Goal: Use online tool/utility: Utilize a website feature to perform a specific function

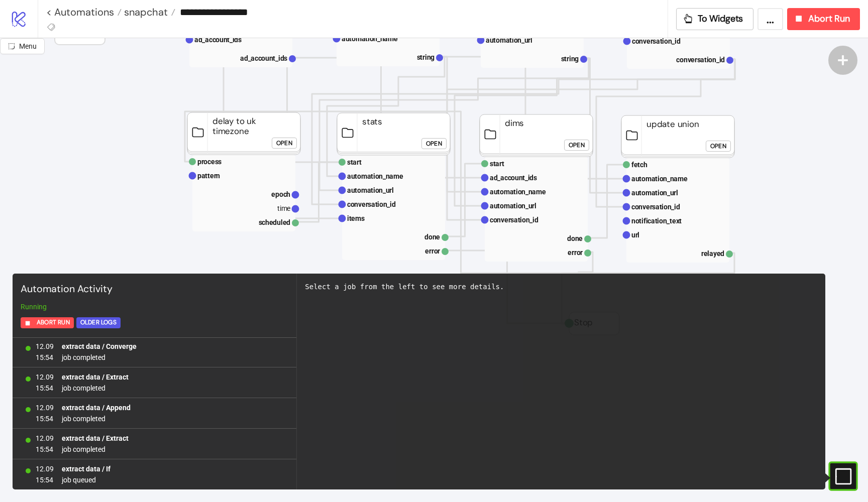
scroll to position [130, 114]
click at [575, 145] on div "Open" at bounding box center [576, 147] width 16 height 12
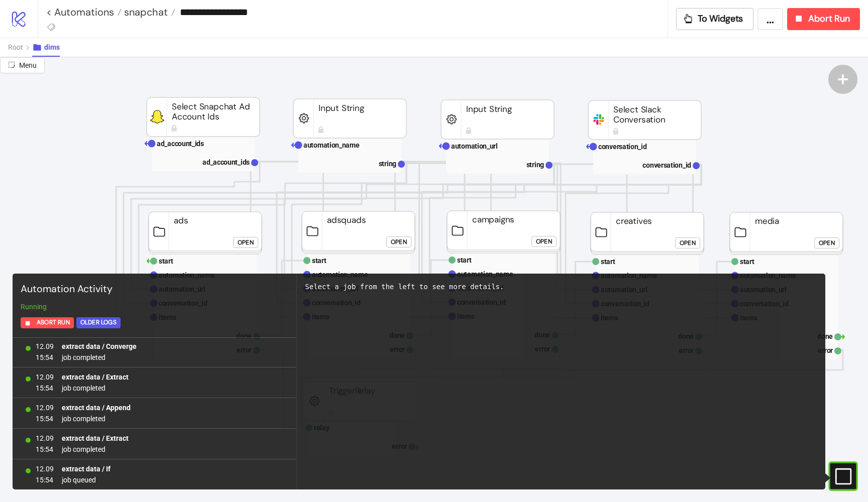
scroll to position [53, 114]
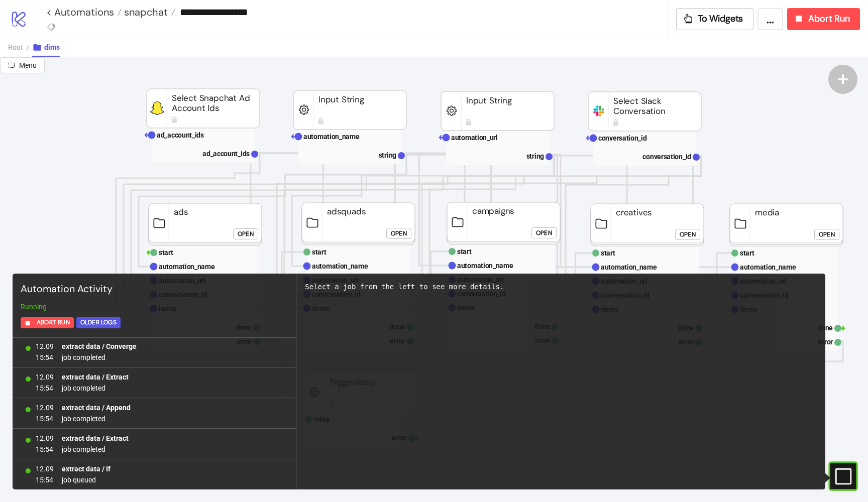
click at [247, 231] on div "Open" at bounding box center [246, 234] width 16 height 12
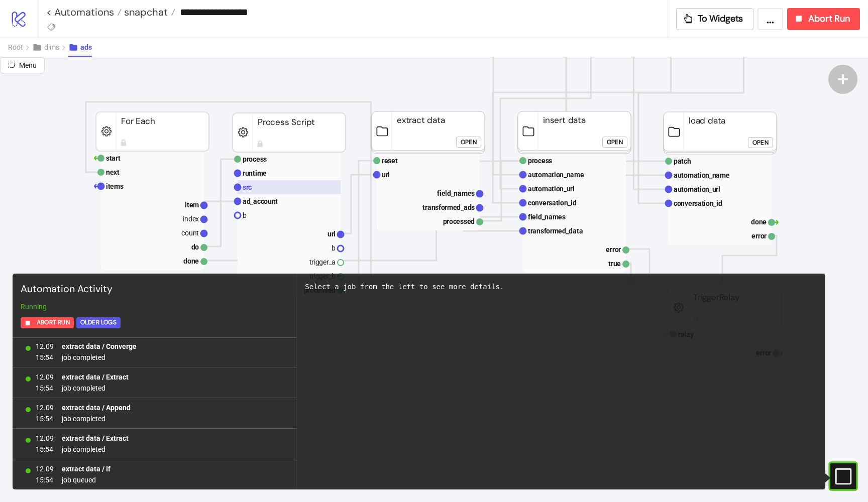
scroll to position [221, 0]
click at [246, 183] on rect at bounding box center [289, 187] width 103 height 14
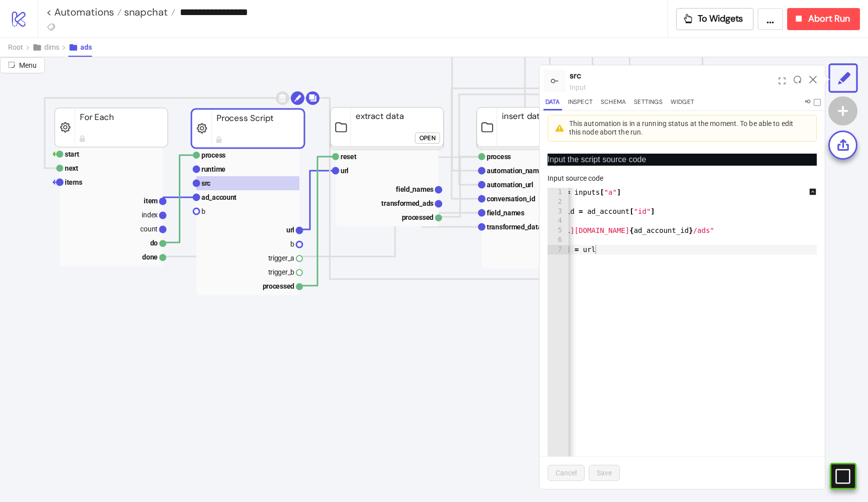
scroll to position [0, 0]
click at [353, 170] on rect at bounding box center [386, 171] width 103 height 14
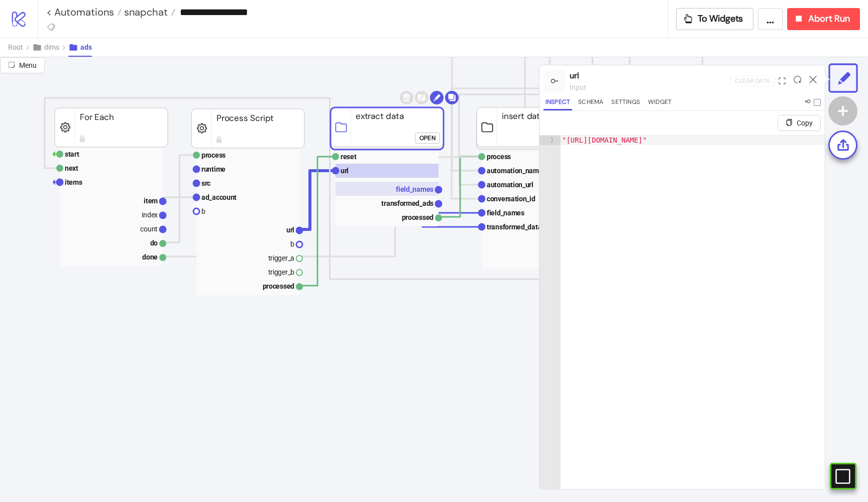
click at [406, 192] on text "field_names" at bounding box center [415, 189] width 38 height 8
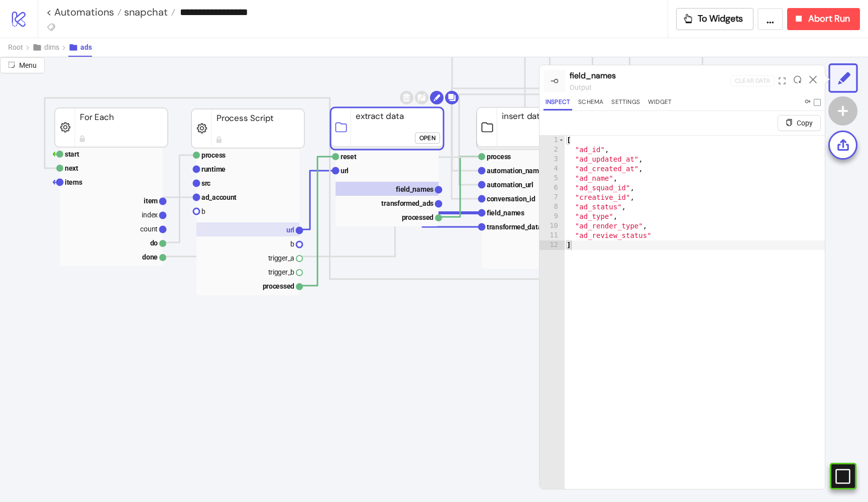
click at [268, 232] on rect at bounding box center [247, 229] width 103 height 14
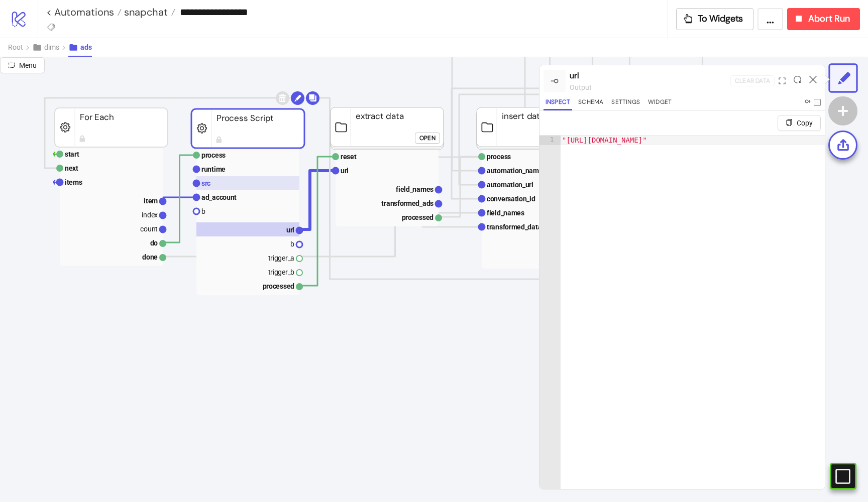
click at [218, 187] on rect at bounding box center [247, 183] width 103 height 14
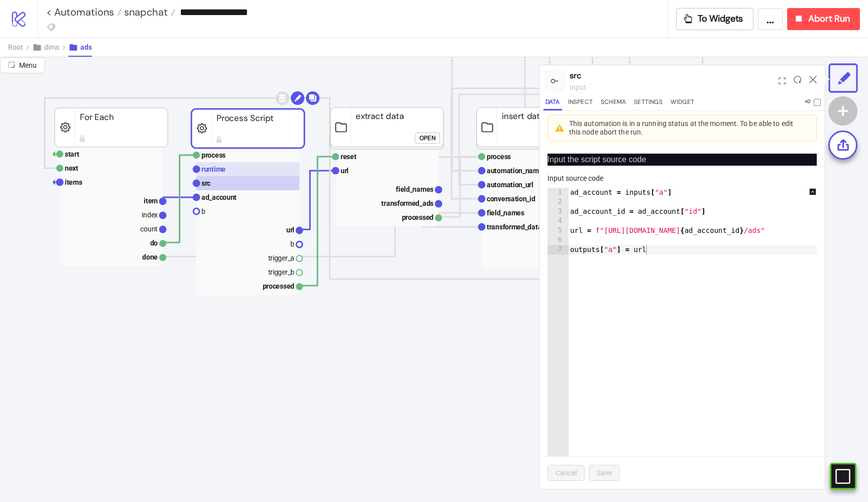
click at [231, 169] on rect at bounding box center [247, 169] width 103 height 14
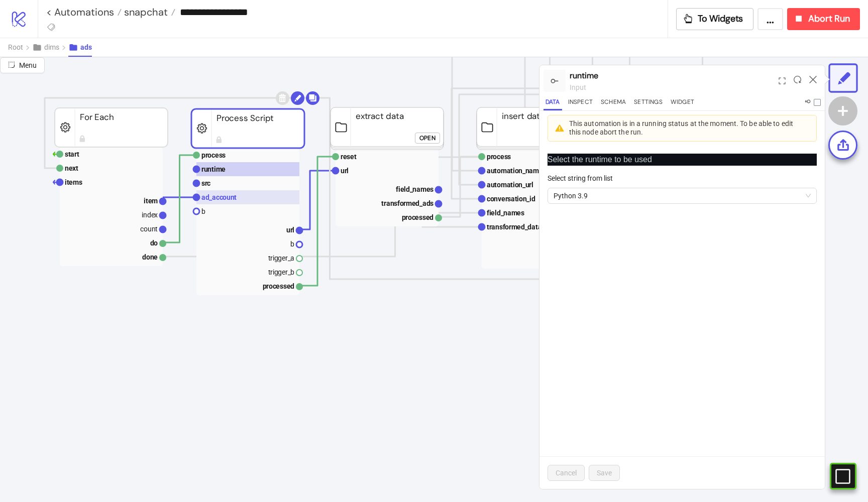
click at [228, 195] on text "ad_account" at bounding box center [218, 197] width 35 height 8
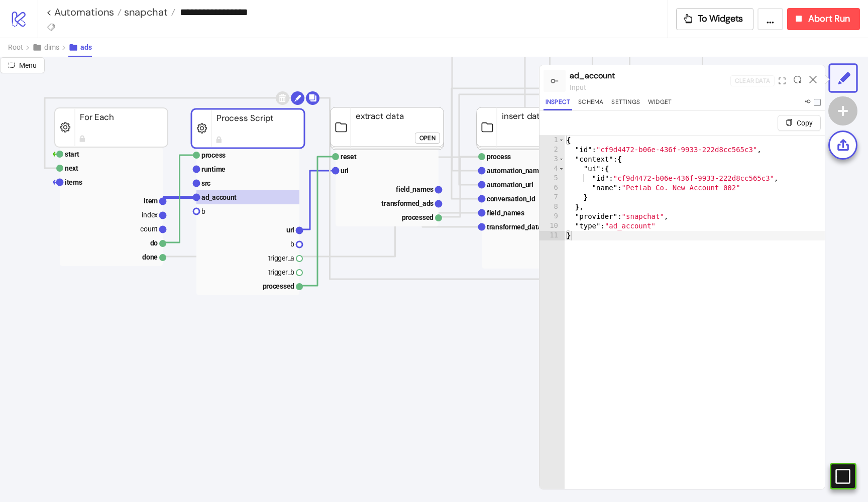
click at [435, 138] on div "Open" at bounding box center [427, 138] width 16 height 12
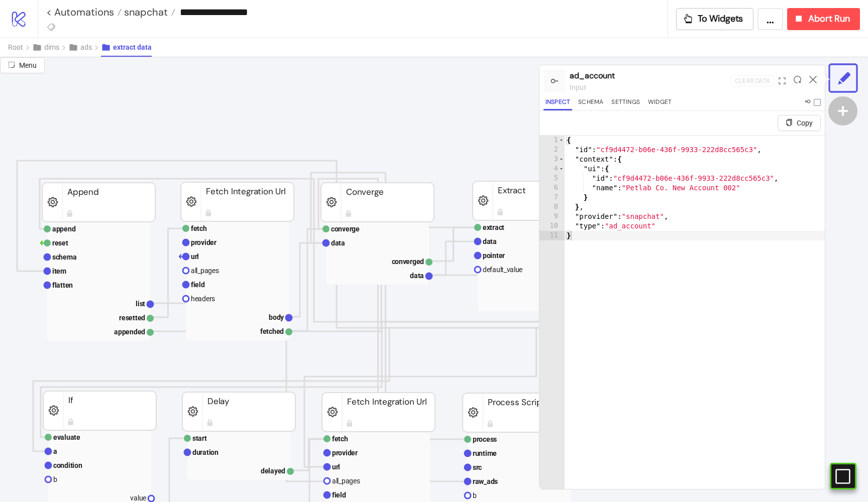
scroll to position [0, 59]
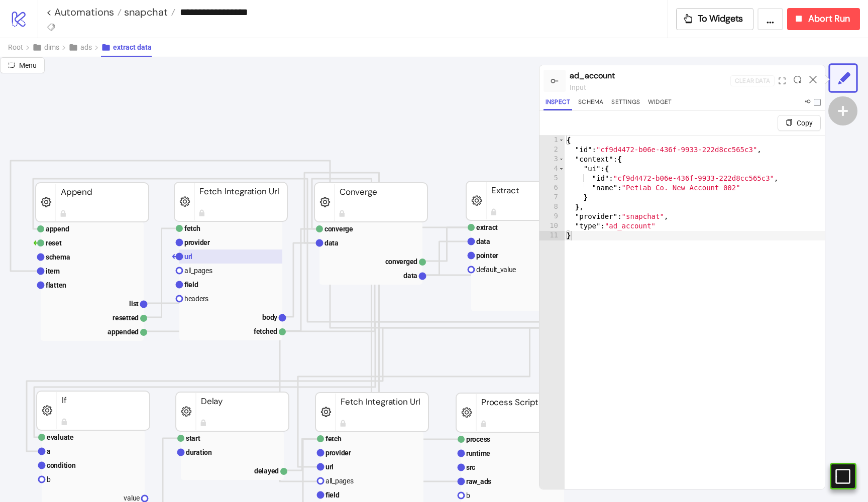
click at [227, 257] on rect at bounding box center [230, 257] width 103 height 14
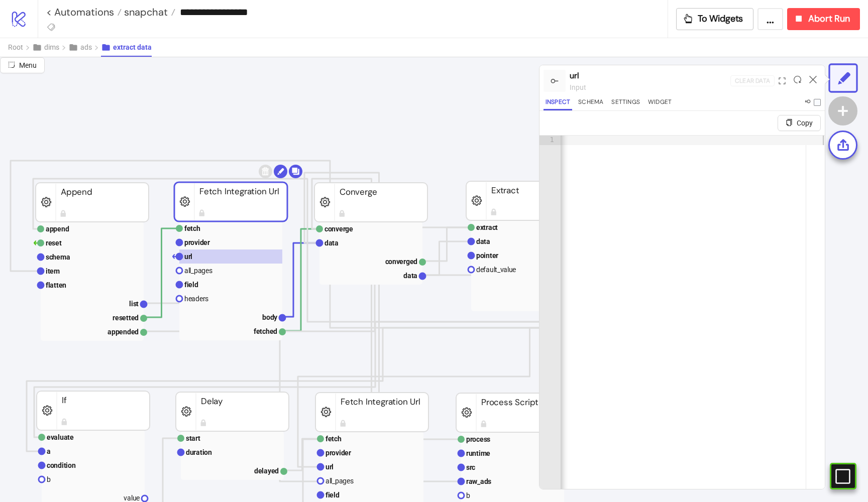
scroll to position [0, 0]
click at [225, 278] on rect at bounding box center [230, 285] width 103 height 14
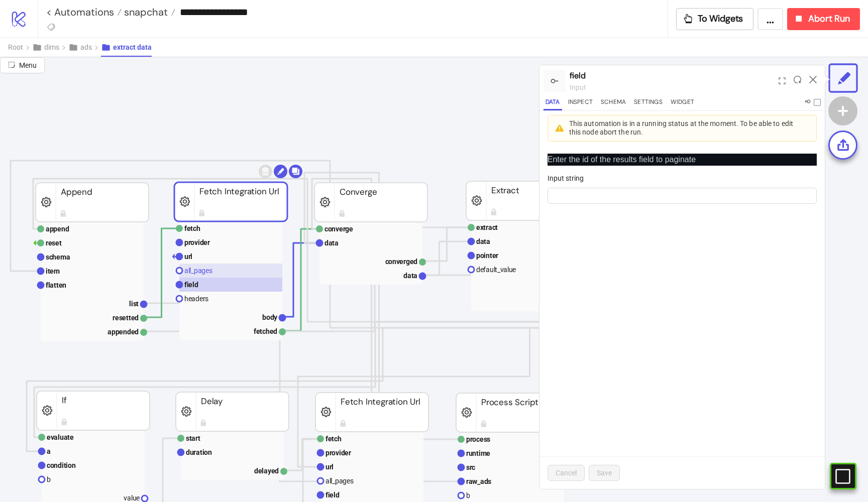
click at [219, 270] on rect at bounding box center [230, 271] width 103 height 14
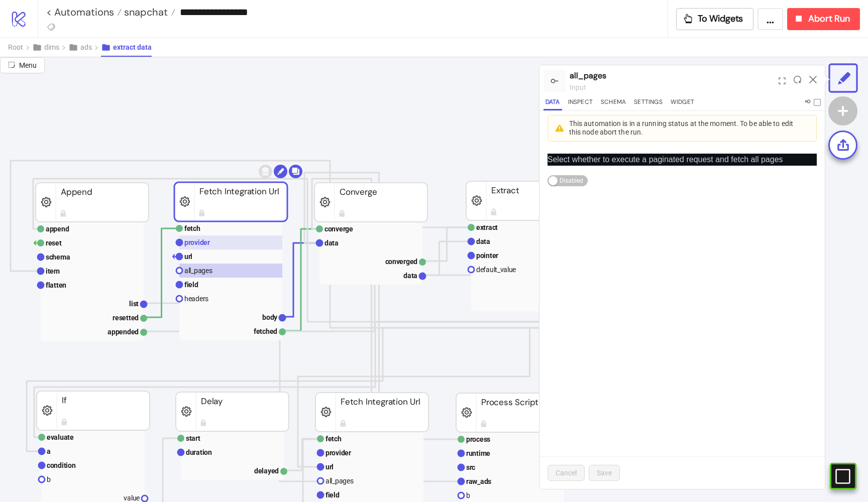
click at [207, 242] on text "provider" at bounding box center [197, 243] width 26 height 8
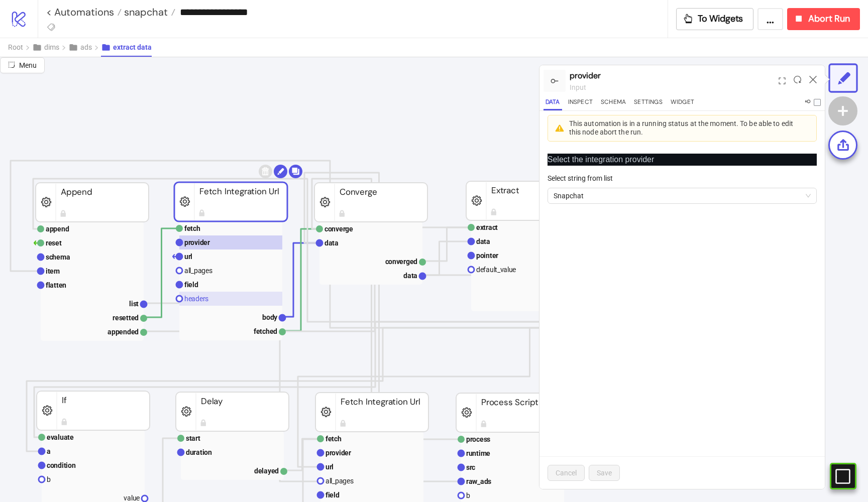
click at [184, 299] on rect at bounding box center [230, 299] width 103 height 14
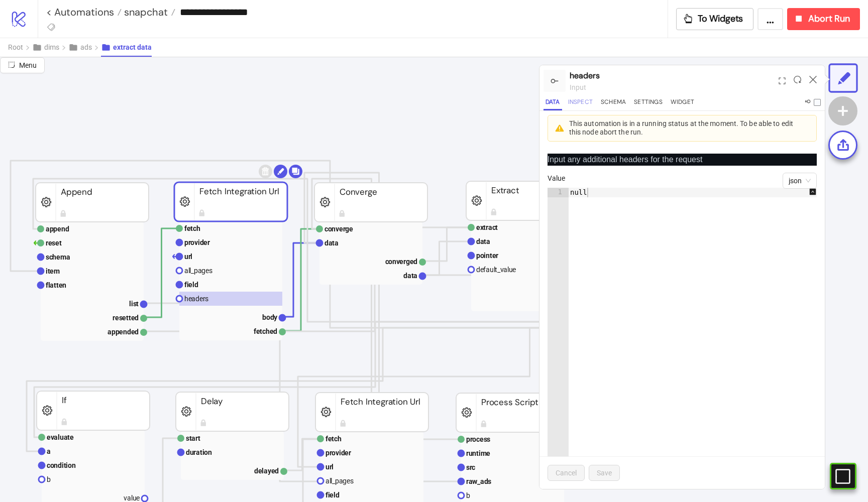
click at [586, 100] on button "Inspect" at bounding box center [580, 104] width 29 height 14
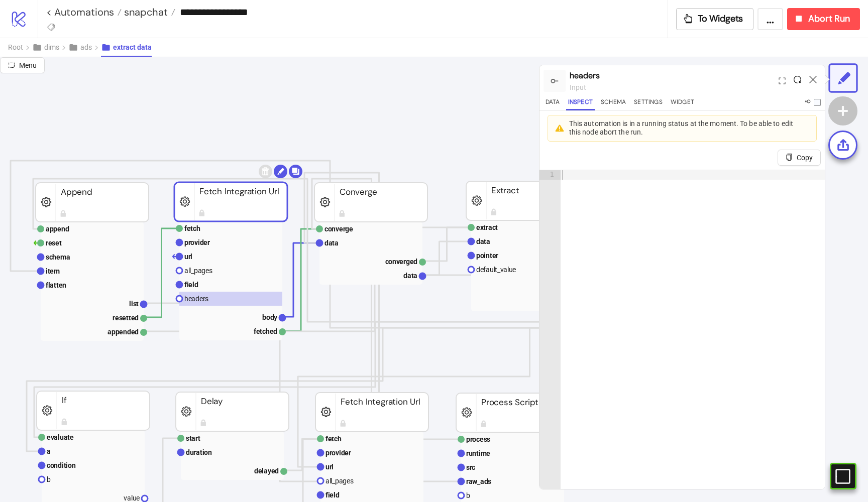
click at [800, 81] on icon at bounding box center [797, 80] width 8 height 8
click at [264, 320] on text "body" at bounding box center [270, 317] width 16 height 8
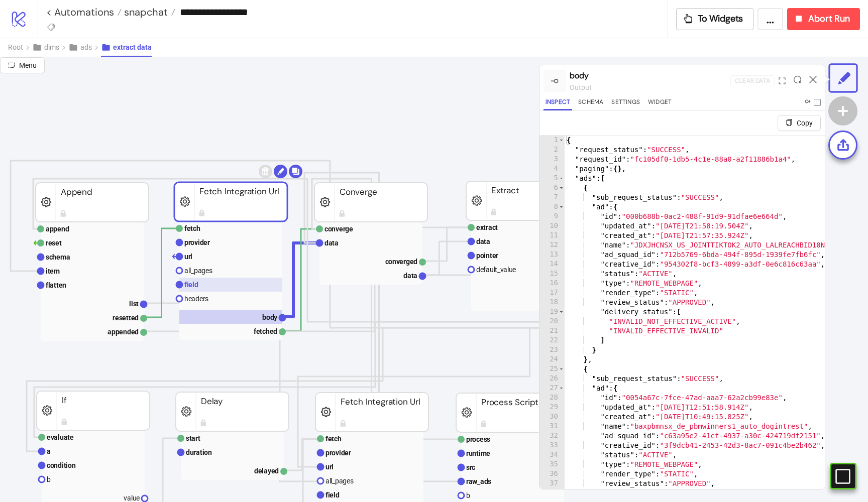
click at [220, 291] on rect at bounding box center [230, 285] width 103 height 14
